Goal: Task Accomplishment & Management: Manage account settings

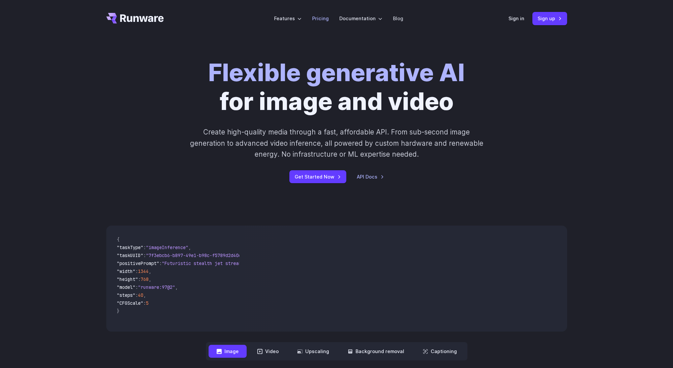
click at [321, 19] on link "Pricing" at bounding box center [320, 19] width 17 height 8
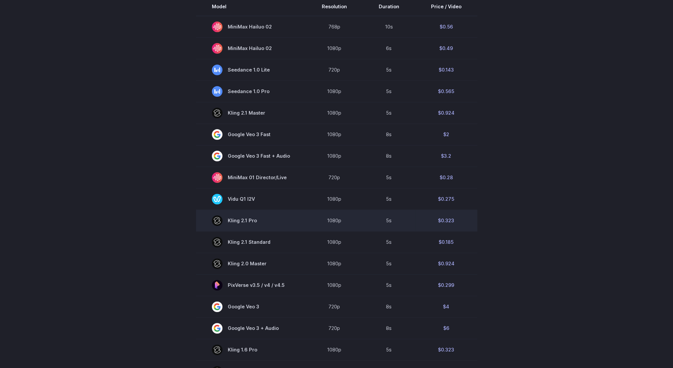
scroll to position [166, 0]
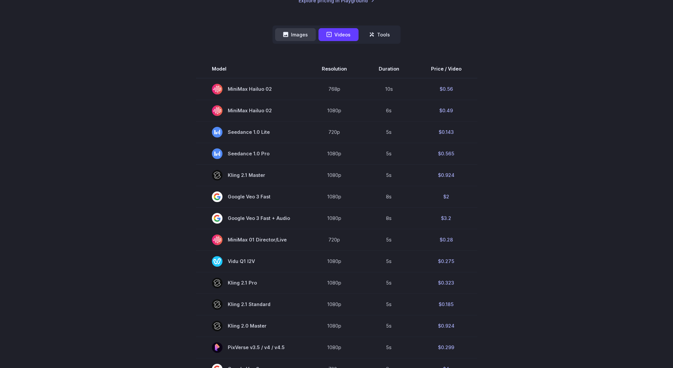
click at [294, 33] on button "Images" at bounding box center [295, 34] width 41 height 13
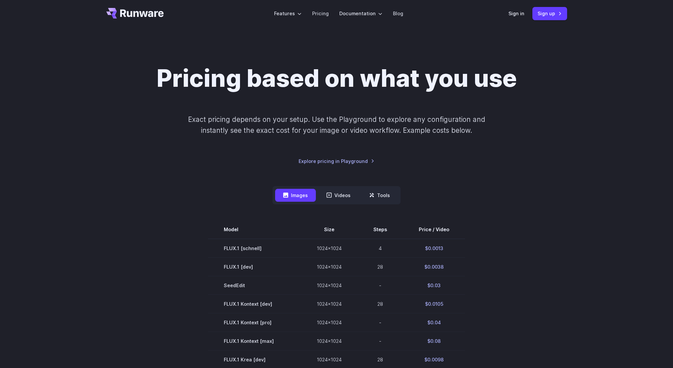
scroll to position [0, 0]
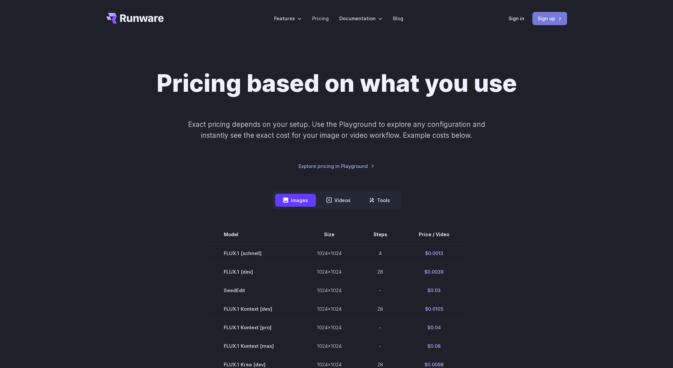
click at [545, 20] on link "Sign up" at bounding box center [549, 18] width 35 height 13
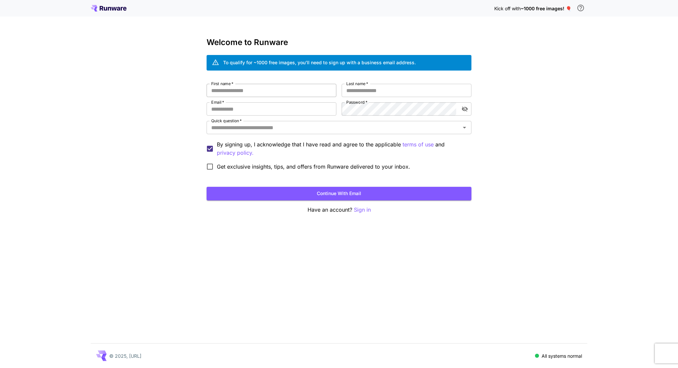
click at [252, 96] on input "First name   *" at bounding box center [272, 90] width 130 height 13
type input "****"
type input "******"
type input "*"
click at [554, 213] on div "Kick off with ~1000 free images! 🎈 Welcome to Runware To qualify for ~1000 free…" at bounding box center [339, 184] width 678 height 368
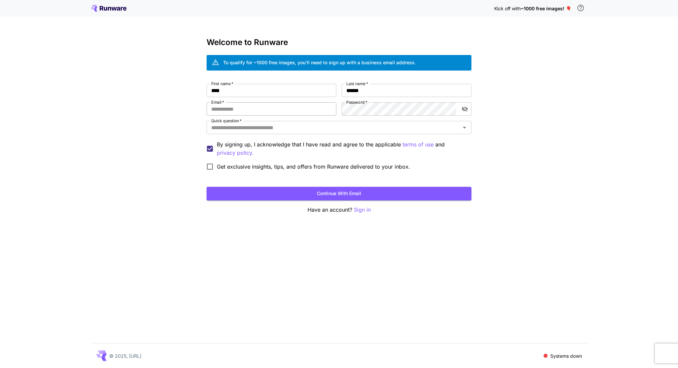
click at [229, 108] on input "Email   *" at bounding box center [272, 108] width 130 height 13
type input "**********"
click at [138, 225] on div "**********" at bounding box center [339, 184] width 678 height 368
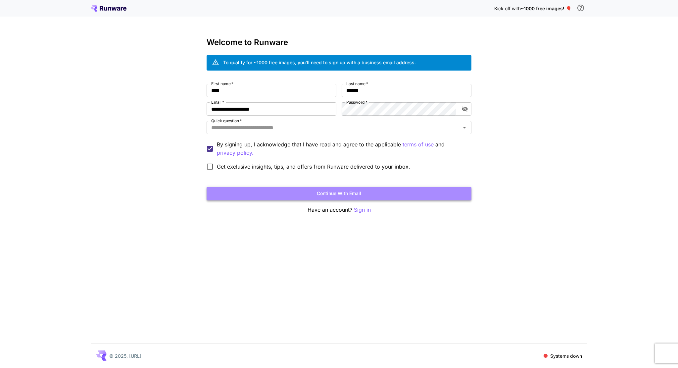
click at [260, 190] on button "Continue with email" at bounding box center [339, 194] width 265 height 14
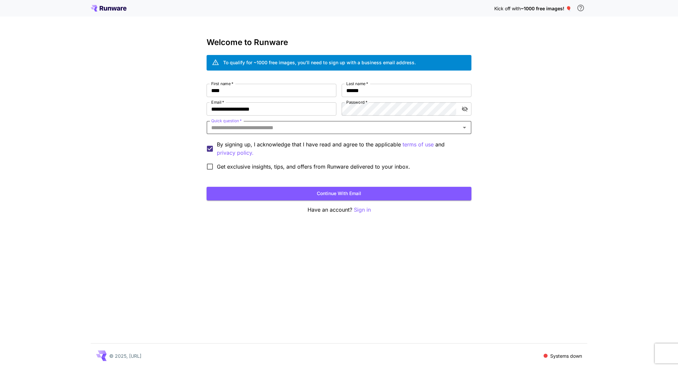
click at [289, 129] on input "Quick question   *" at bounding box center [334, 127] width 250 height 9
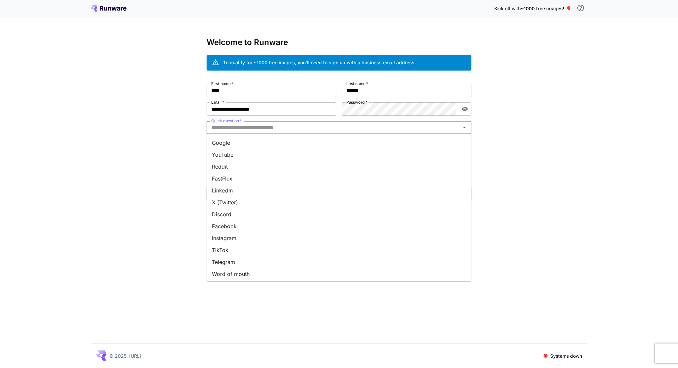
drag, startPoint x: 220, startPoint y: 142, endPoint x: 229, endPoint y: 149, distance: 12.1
click at [220, 142] on li "Google" at bounding box center [339, 143] width 265 height 12
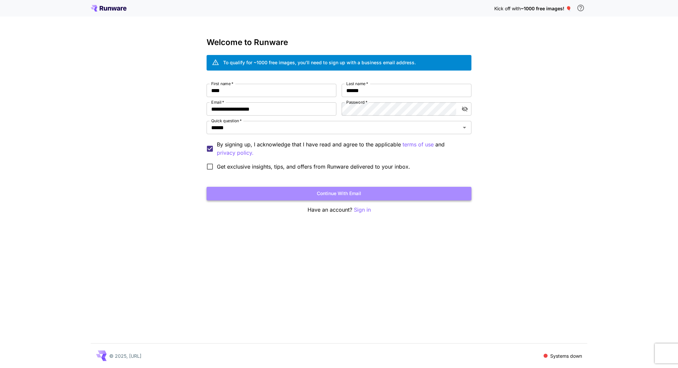
click at [280, 192] on button "Continue with email" at bounding box center [339, 194] width 265 height 14
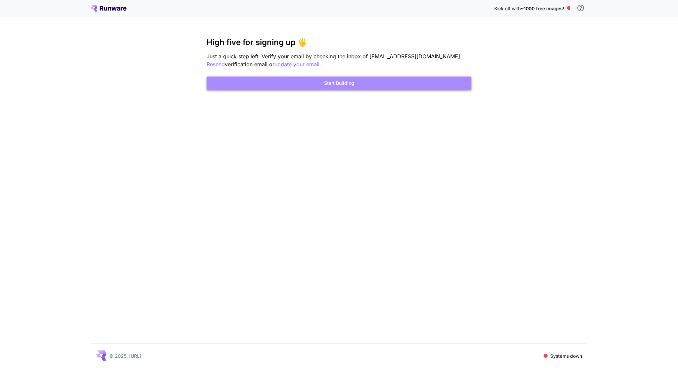
click at [347, 86] on button "Start Building" at bounding box center [339, 83] width 265 height 14
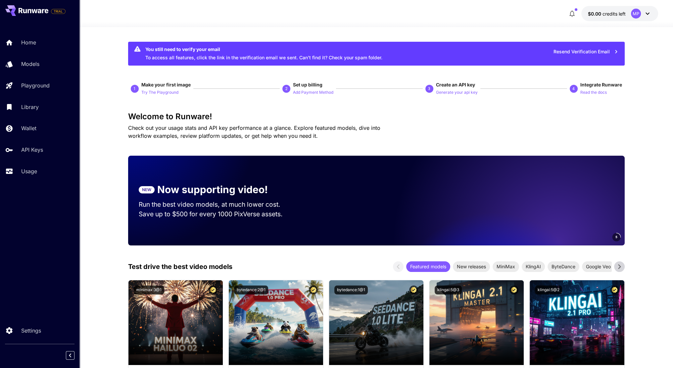
click at [610, 9] on button "$0.00 credits left MP" at bounding box center [619, 13] width 77 height 15
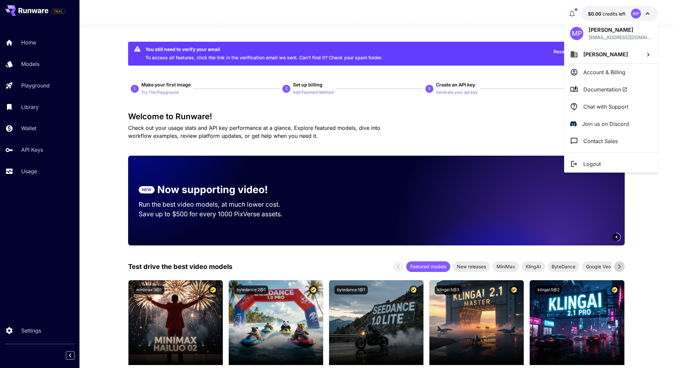
click at [450, 26] on div at bounding box center [339, 184] width 678 height 368
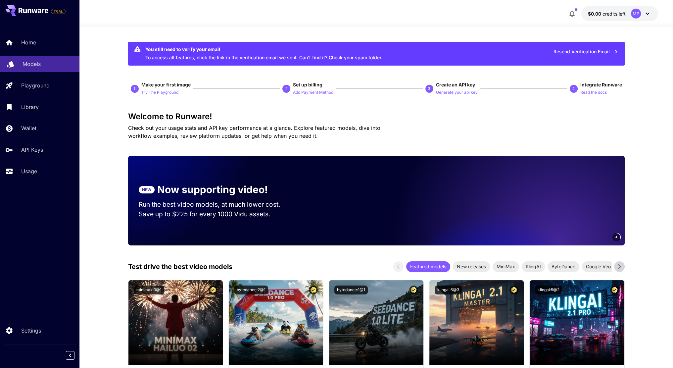
click at [35, 66] on p "Models" at bounding box center [32, 64] width 18 height 8
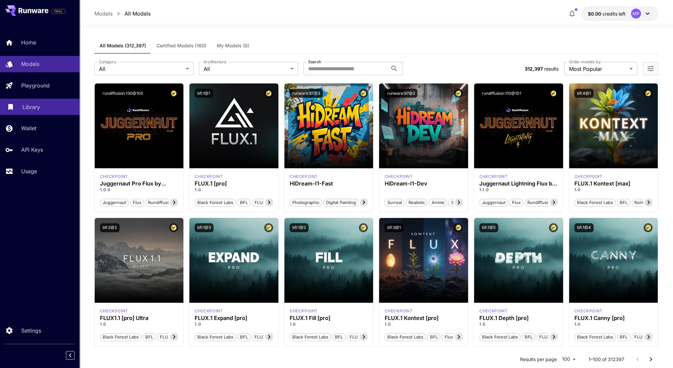
click at [29, 105] on p "Library" at bounding box center [32, 107] width 18 height 8
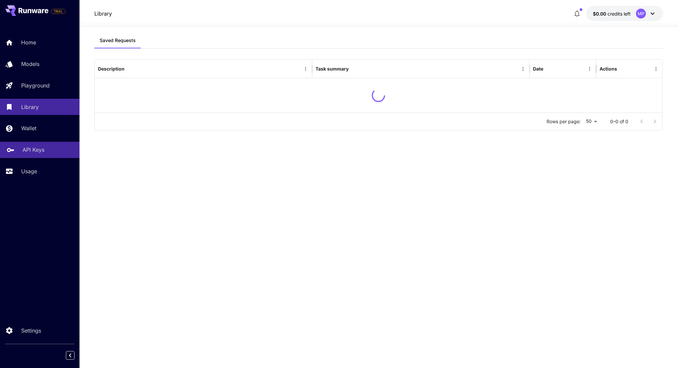
click at [29, 147] on p "API Keys" at bounding box center [34, 150] width 22 height 8
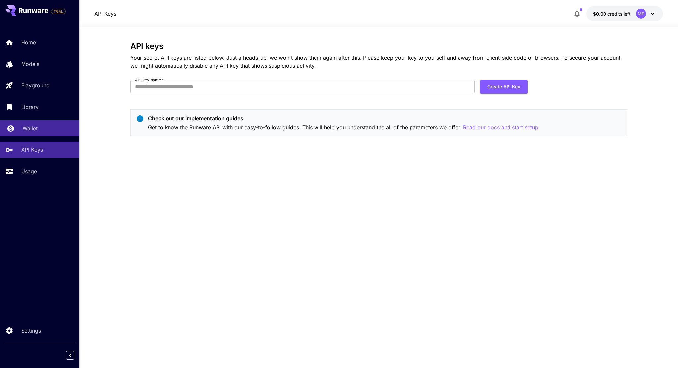
click at [26, 132] on p "Wallet" at bounding box center [30, 128] width 15 height 8
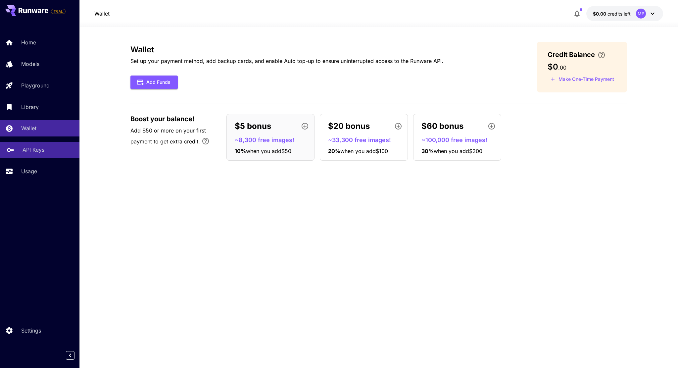
click at [41, 147] on p "API Keys" at bounding box center [34, 150] width 22 height 8
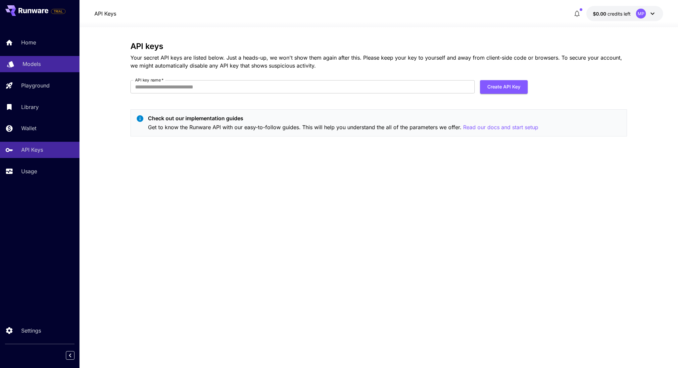
click at [33, 68] on p "Models" at bounding box center [32, 64] width 18 height 8
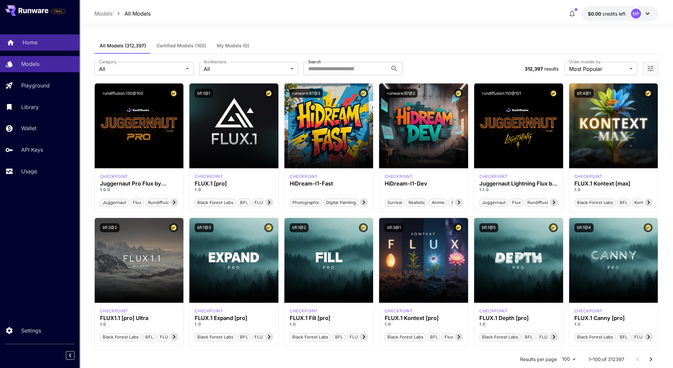
click at [34, 42] on p "Home" at bounding box center [30, 42] width 15 height 8
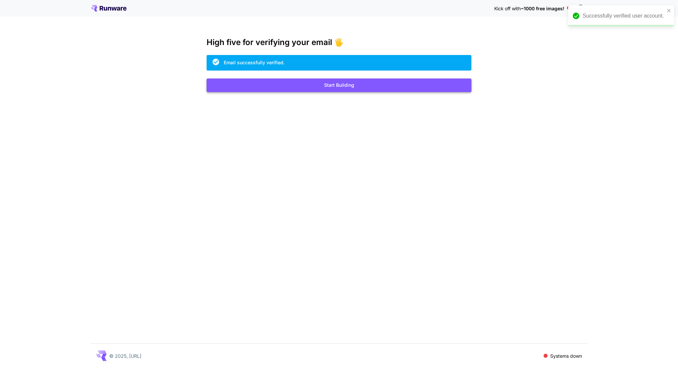
click at [284, 88] on button "Start Building" at bounding box center [339, 85] width 265 height 14
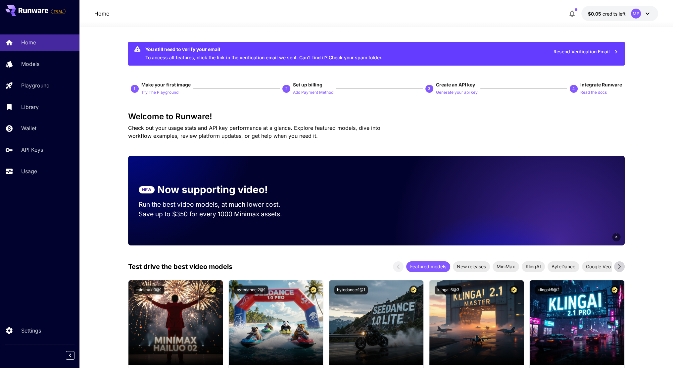
click at [638, 15] on div "MP" at bounding box center [636, 14] width 10 height 10
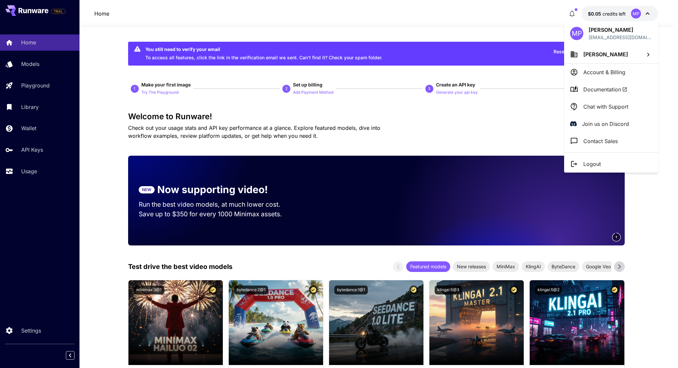
click at [451, 152] on div at bounding box center [339, 184] width 678 height 368
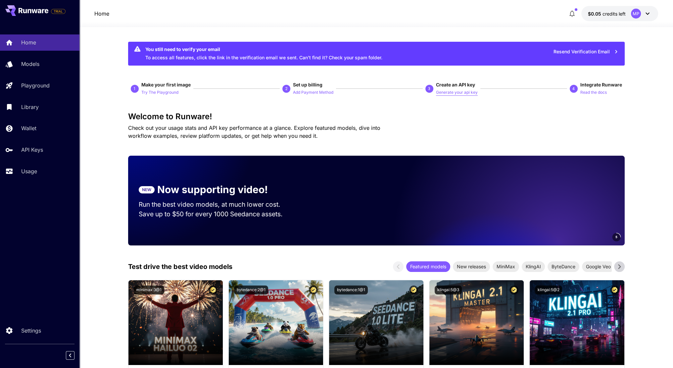
click at [458, 93] on p "Generate your api key" at bounding box center [457, 92] width 42 height 6
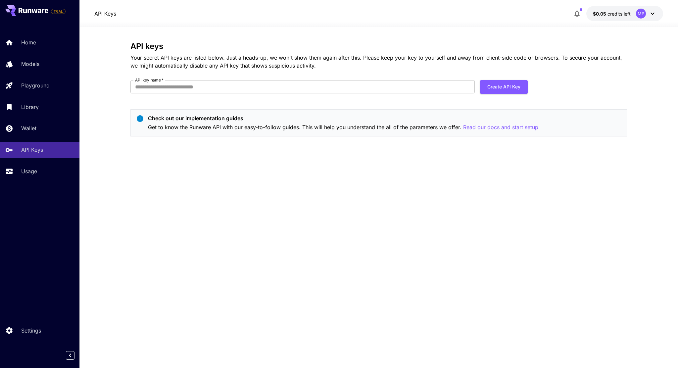
click at [233, 94] on form "API key name   * API key name   * Create API Key" at bounding box center [328, 89] width 397 height 19
click at [224, 92] on input "API key name   *" at bounding box center [302, 86] width 344 height 13
type input "*"
type input "********"
click at [497, 90] on button "Create API Key" at bounding box center [504, 87] width 48 height 14
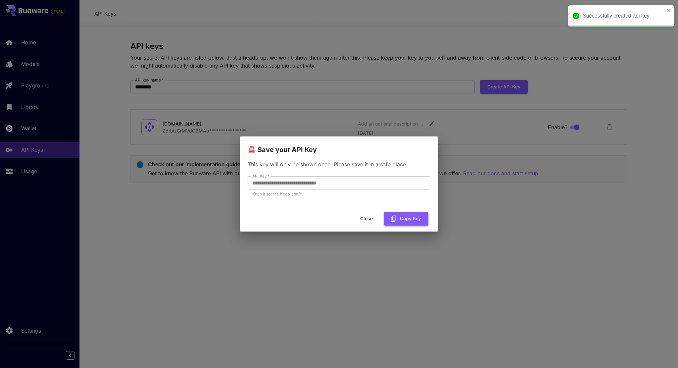
click at [398, 215] on button "Copy Key" at bounding box center [406, 219] width 44 height 14
